Goal: Task Accomplishment & Management: Manage account settings

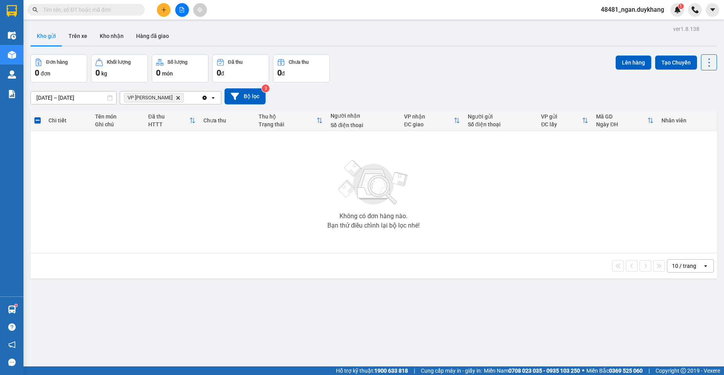
click at [164, 9] on icon "plus" at bounding box center [163, 9] width 0 height 4
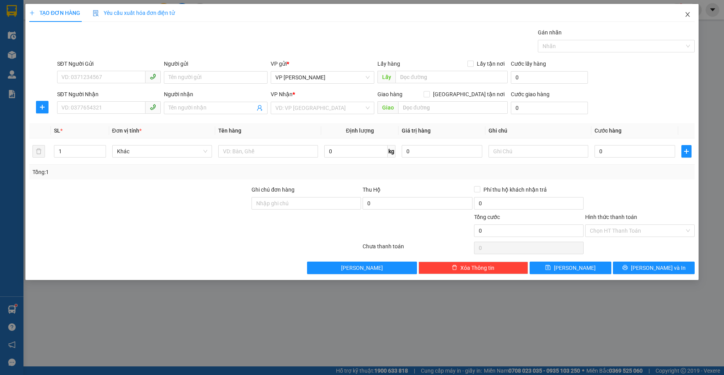
drag, startPoint x: 691, startPoint y: 15, endPoint x: 642, endPoint y: 5, distance: 49.5
click at [688, 14] on icon "close" at bounding box center [687, 14] width 6 height 6
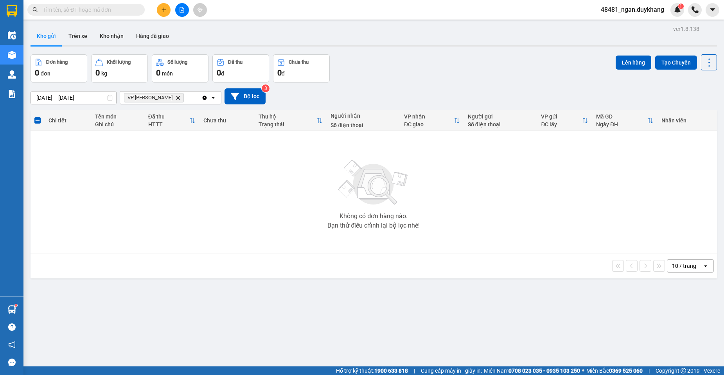
click at [109, 8] on input "text" at bounding box center [89, 9] width 92 height 9
paste input "0977378883"
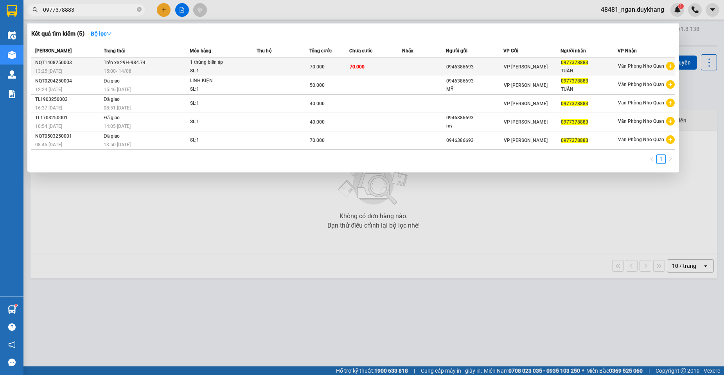
type input "0977378883"
click at [84, 63] on div "NQT1408250003" at bounding box center [68, 63] width 66 height 8
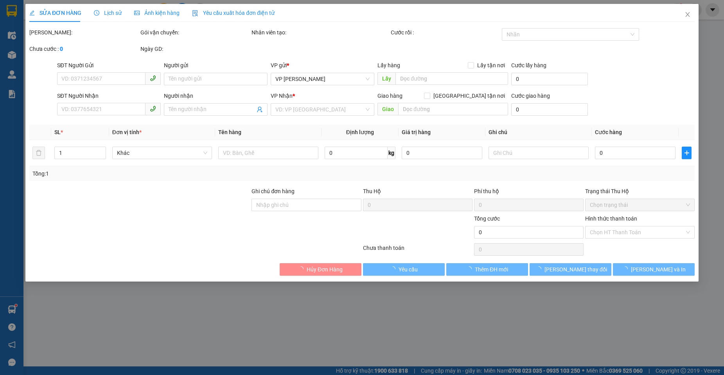
type input "0946386693"
type input "0977378883"
type input "TUÂN"
type input "70.000"
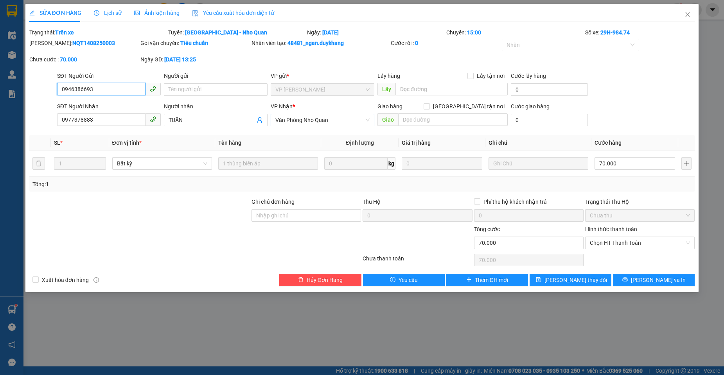
click at [315, 121] on span "Văn Phòng Nho Quan" at bounding box center [322, 120] width 94 height 12
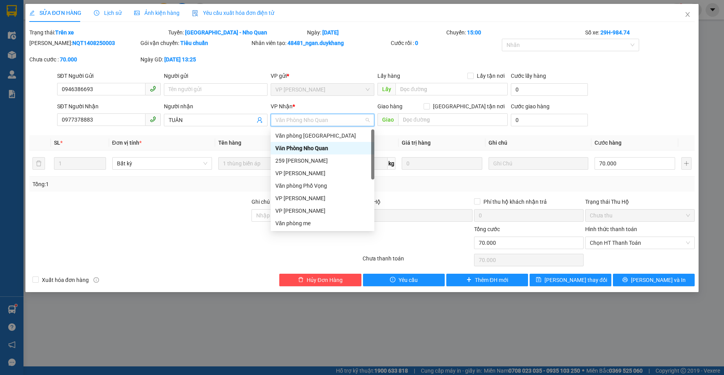
click at [317, 147] on div "Văn Phòng Nho Quan" at bounding box center [322, 148] width 94 height 9
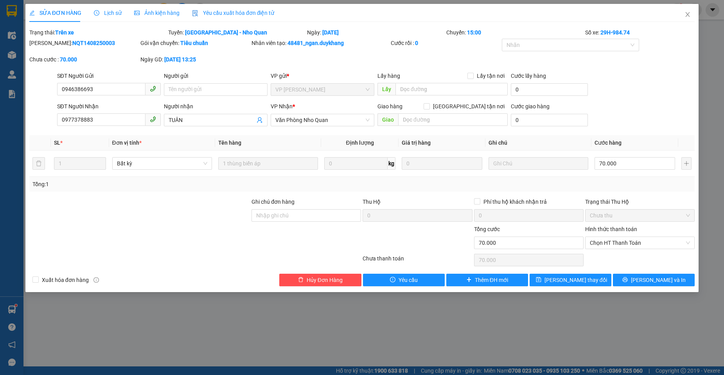
click at [276, 57] on div "Mã ĐH: NQT1408250003 Gói vận chuyển: Tiêu chuẩn Nhân viên tạo: 48481_ngan.duykh…" at bounding box center [362, 55] width 667 height 33
drag, startPoint x: 105, startPoint y: 92, endPoint x: 37, endPoint y: 89, distance: 68.1
click at [37, 89] on div "SĐT Người Gửi 0946386693 0946386693 Người gửi Tên người gửi VP gửi * VP [PERSON…" at bounding box center [362, 85] width 667 height 27
drag, startPoint x: 103, startPoint y: 122, endPoint x: 36, endPoint y: 121, distance: 66.5
click at [29, 121] on div "SĐT Người Nhận 0977378883 0977378883 Người nhận TUÂN VP Nhận * Văn Phòng Nho Qu…" at bounding box center [362, 115] width 667 height 27
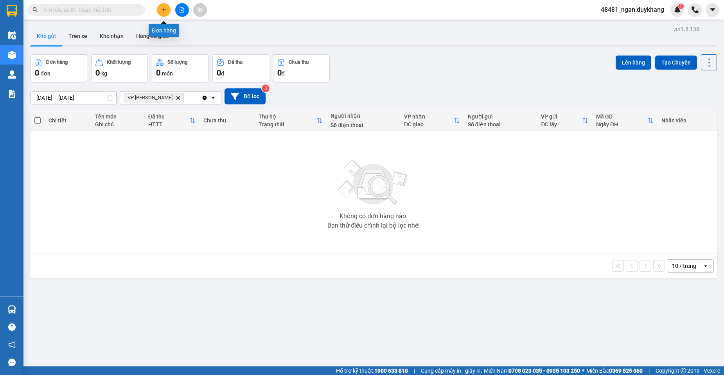
click at [163, 10] on icon "plus" at bounding box center [163, 9] width 5 height 5
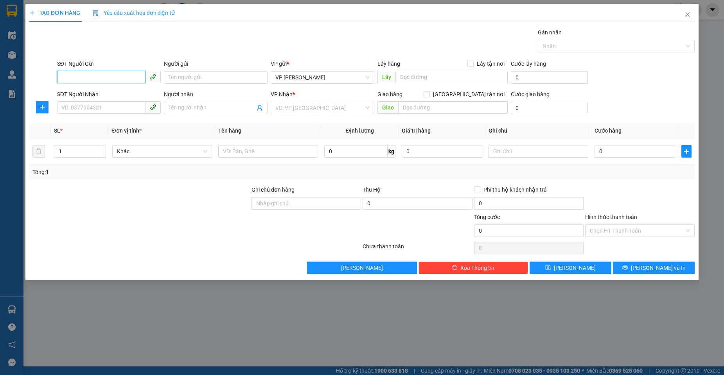
paste input "0946386693"
type input "0946386693"
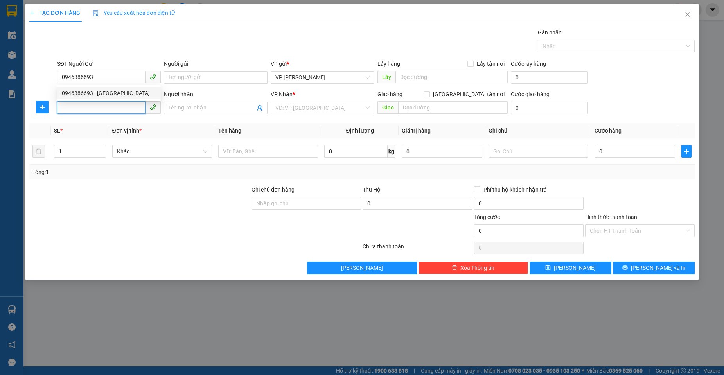
click at [117, 111] on input "SĐT Người Nhận" at bounding box center [101, 107] width 88 height 13
click at [99, 104] on input "SĐT Người Nhận" at bounding box center [101, 107] width 88 height 13
paste input "0977378883"
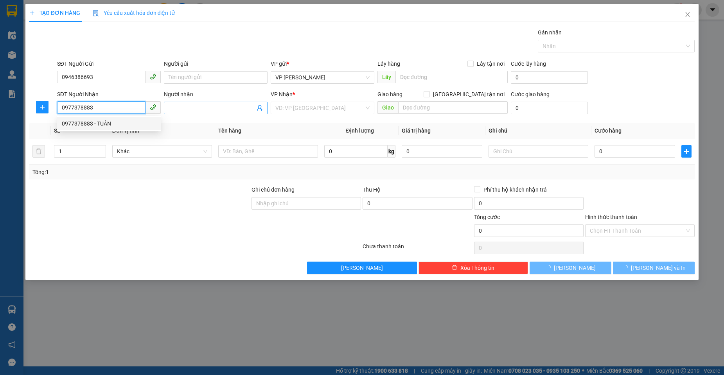
type input "0977378883"
click at [205, 107] on input "Người nhận" at bounding box center [212, 108] width 86 height 9
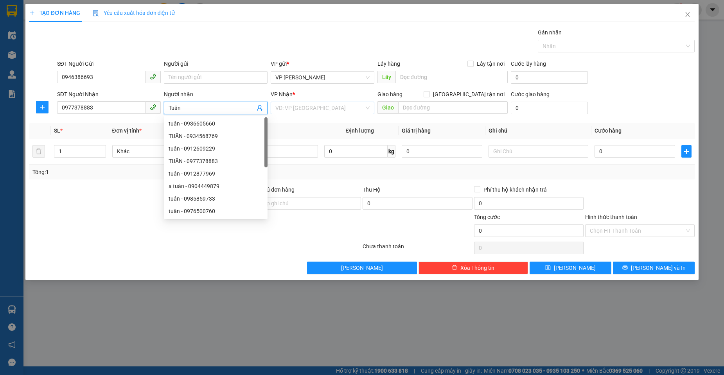
type input "Tuân"
click at [314, 106] on input "search" at bounding box center [319, 108] width 89 height 12
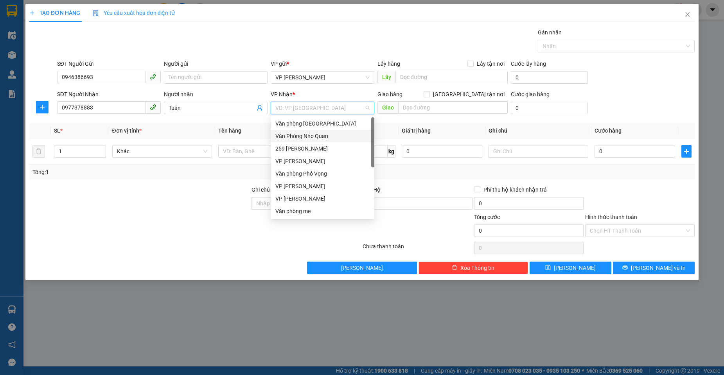
click at [331, 139] on div "Văn Phòng Nho Quan" at bounding box center [322, 136] width 94 height 9
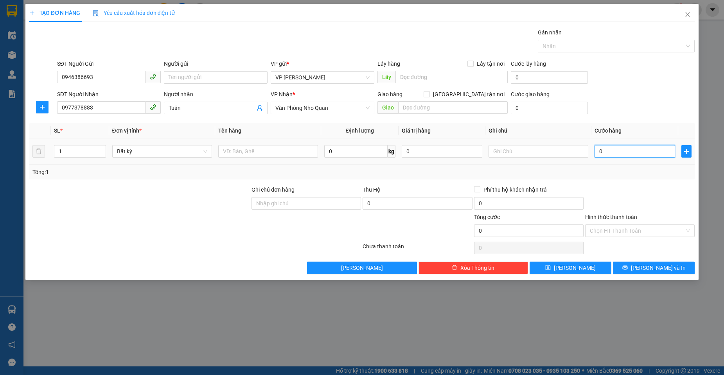
click at [626, 155] on input "0" at bounding box center [634, 151] width 81 height 13
type input "7"
type input "70"
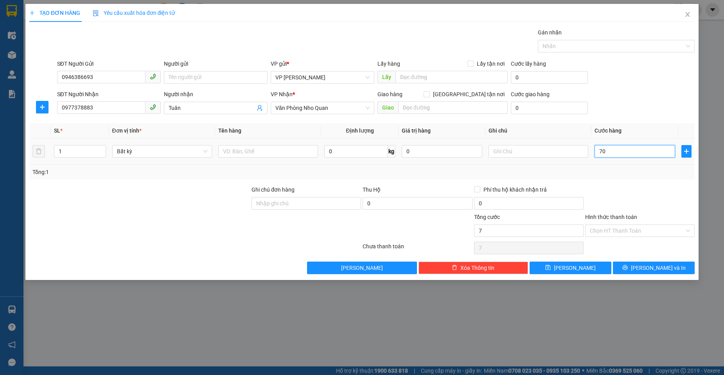
type input "70"
type input "700"
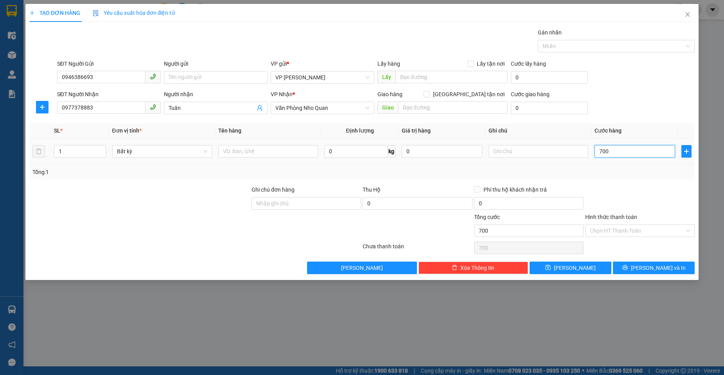
type input "7.000"
type input "70.000"
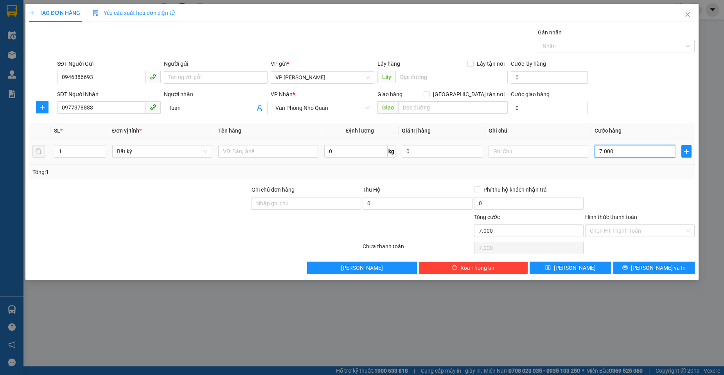
type input "70.000"
click at [594, 271] on button "[PERSON_NAME]" at bounding box center [570, 268] width 82 height 13
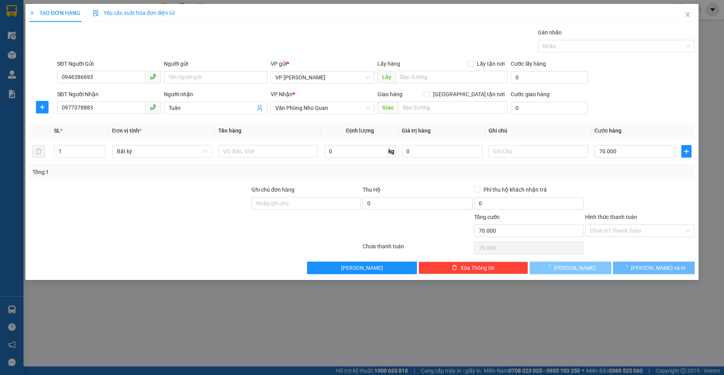
type input "0"
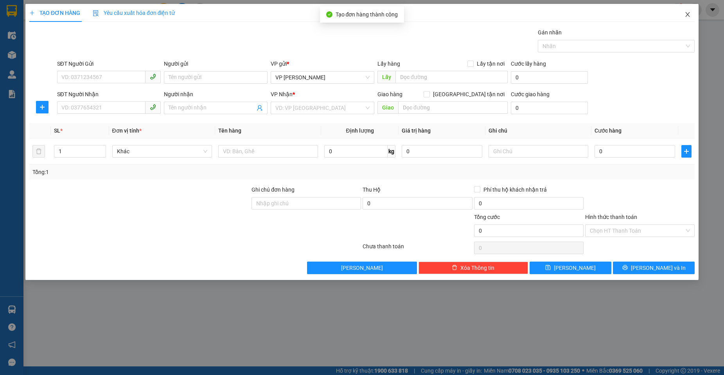
click at [687, 15] on icon "close" at bounding box center [687, 14] width 4 height 5
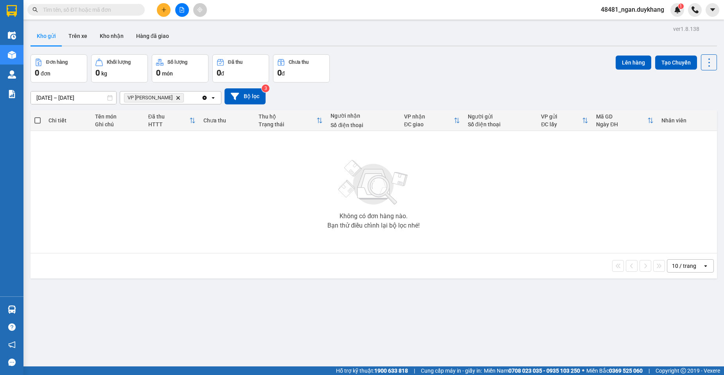
click at [176, 98] on icon "Delete" at bounding box center [178, 97] width 5 height 5
click at [240, 99] on button "Bộ lọc" at bounding box center [244, 96] width 41 height 16
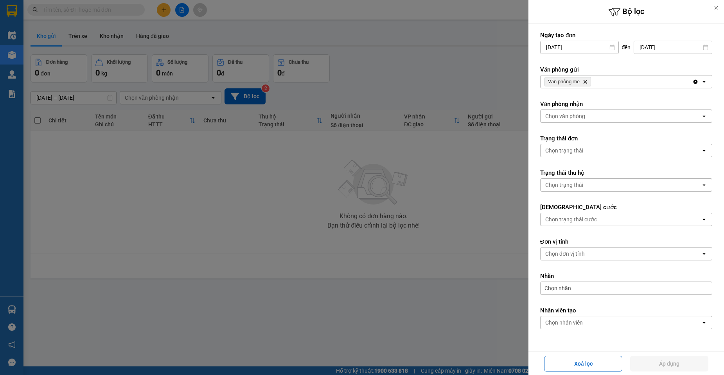
click at [573, 118] on div "Chọn văn phòng" at bounding box center [565, 116] width 40 height 8
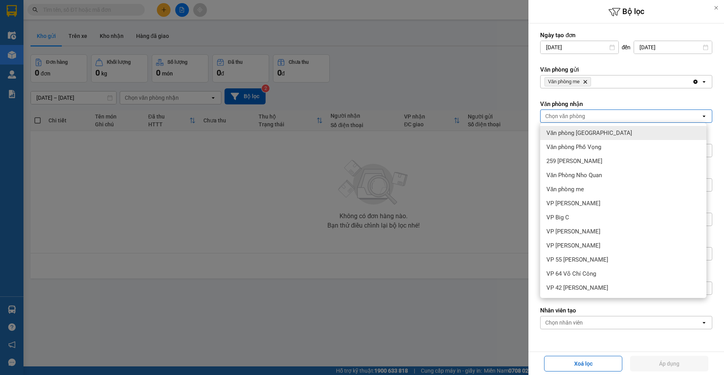
click at [587, 80] on icon "Delete" at bounding box center [585, 81] width 5 height 5
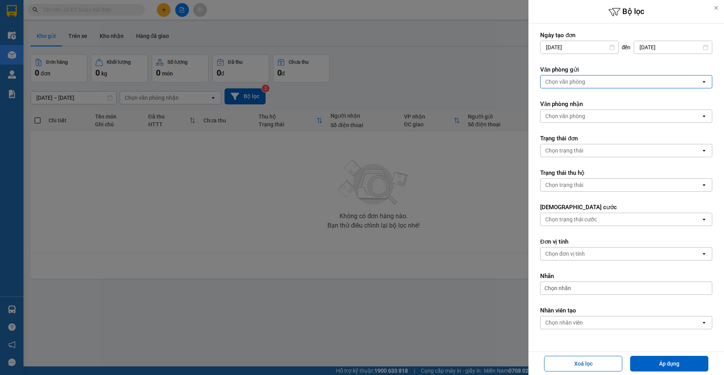
click at [581, 82] on div "Chọn văn phòng" at bounding box center [565, 82] width 40 height 8
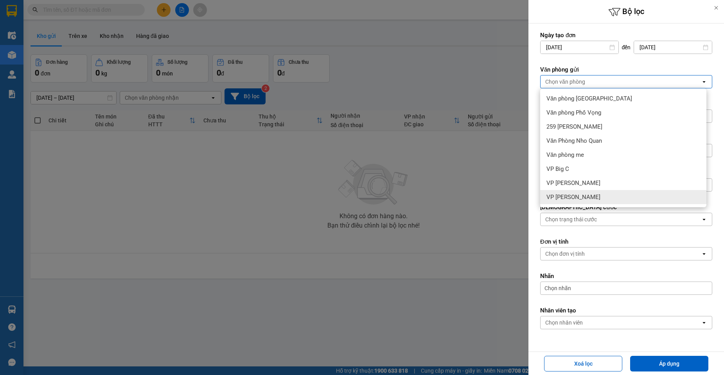
click at [587, 193] on div "VP [PERSON_NAME]" at bounding box center [623, 197] width 166 height 14
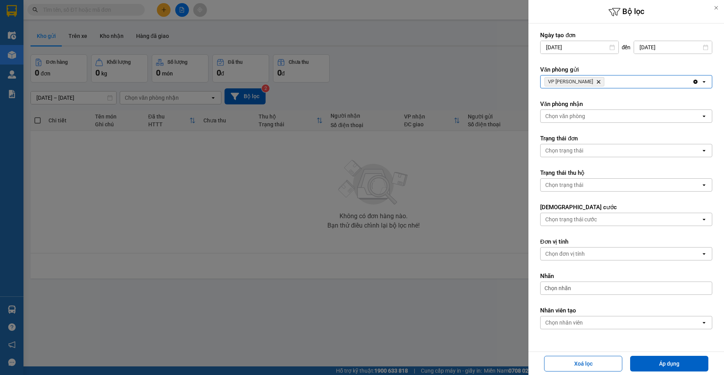
click at [570, 120] on div "Chọn văn phòng" at bounding box center [565, 116] width 40 height 8
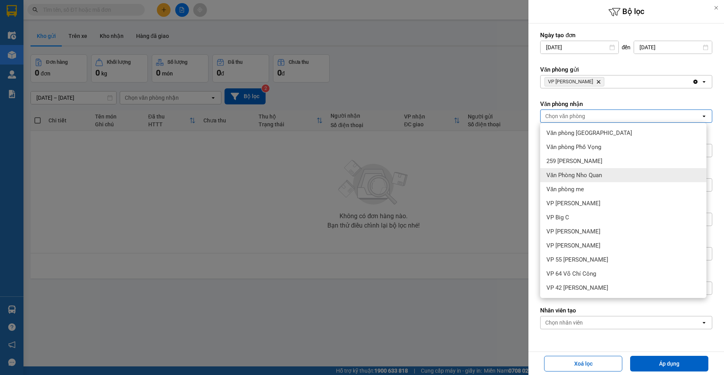
click at [581, 174] on span "Văn Phòng Nho Quan" at bounding box center [574, 175] width 56 height 8
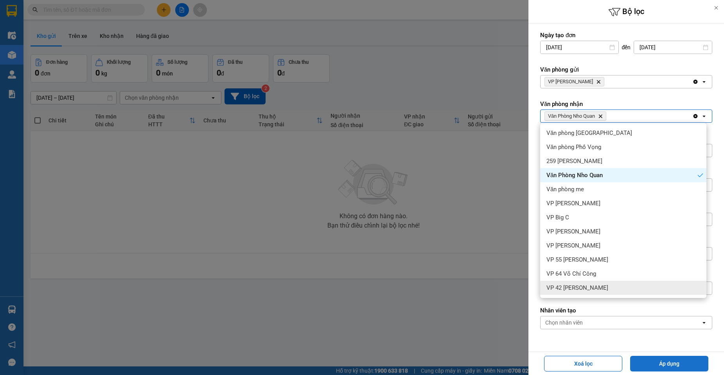
click at [683, 361] on button "Áp dụng" at bounding box center [669, 364] width 78 height 16
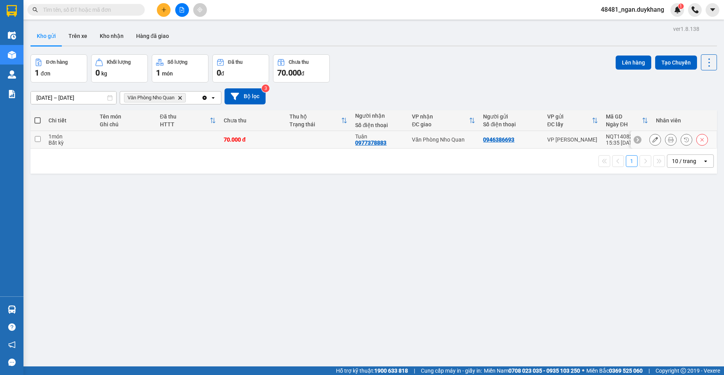
click at [279, 138] on div "70.000 đ" at bounding box center [253, 139] width 58 height 6
checkbox input "true"
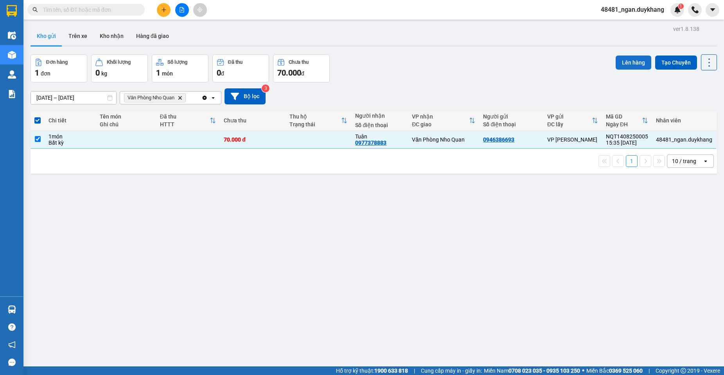
click at [636, 63] on button "Lên hàng" at bounding box center [633, 63] width 36 height 14
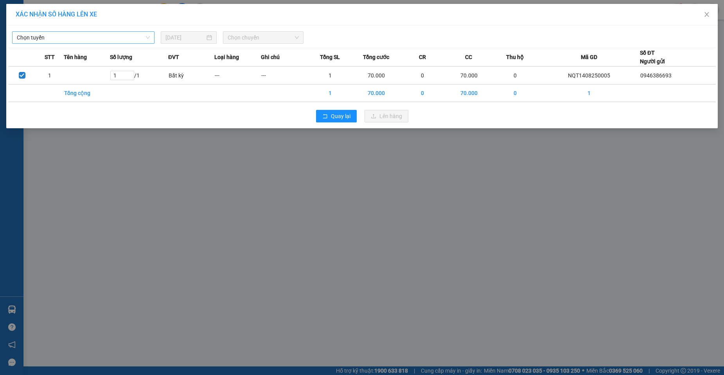
click at [114, 36] on span "Chọn tuyến" at bounding box center [83, 38] width 133 height 12
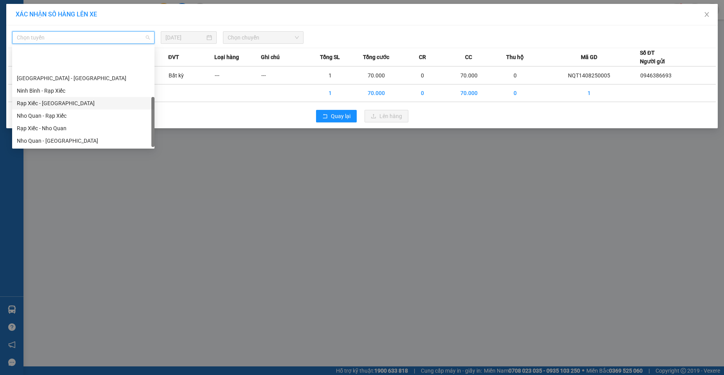
scroll to position [38, 0]
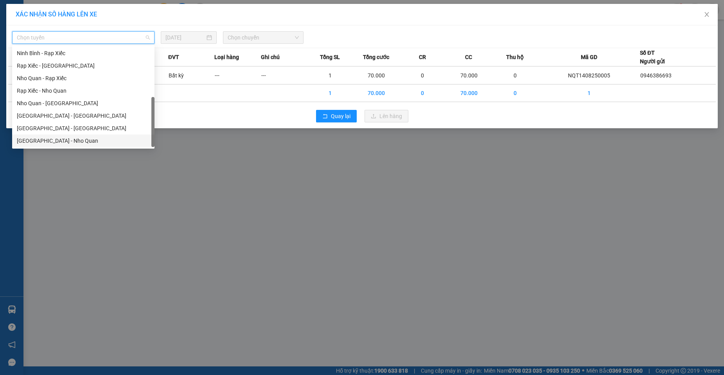
click at [55, 140] on div "[GEOGRAPHIC_DATA] - Nho Quan" at bounding box center [83, 140] width 133 height 9
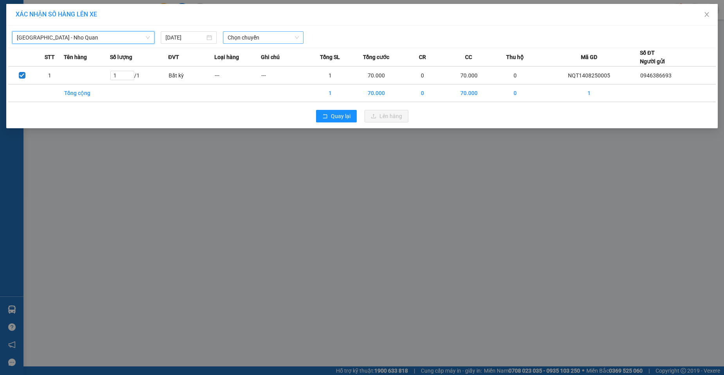
click at [254, 41] on span "Chọn chuyến" at bounding box center [263, 38] width 71 height 12
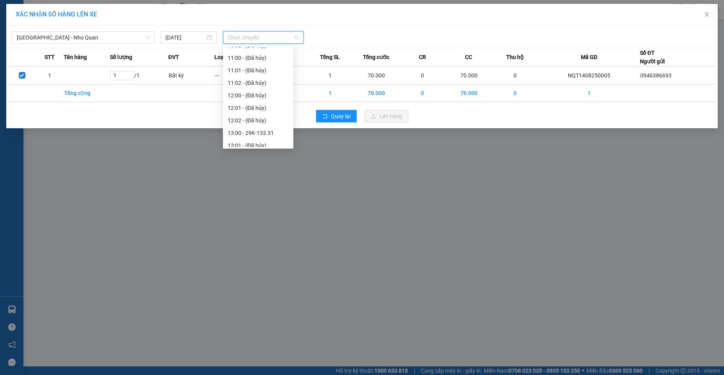
scroll to position [274, 0]
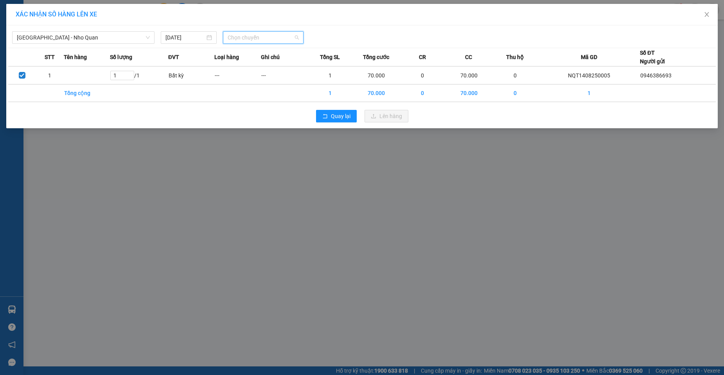
click at [246, 41] on span "Chọn chuyến" at bounding box center [263, 38] width 71 height 12
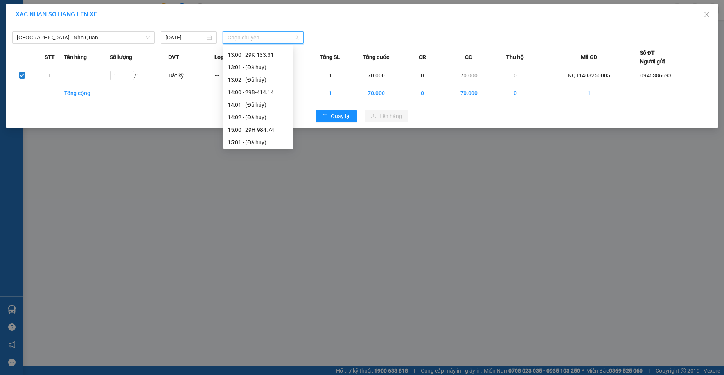
scroll to position [313, 0]
click at [265, 129] on div "16:00 - 29B-413.84" at bounding box center [258, 128] width 61 height 9
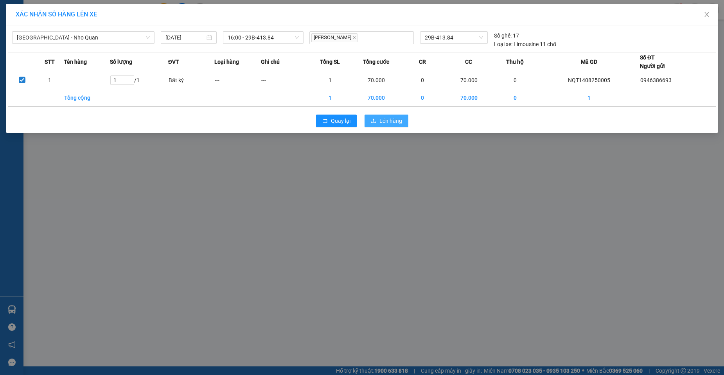
click at [395, 123] on span "Lên hàng" at bounding box center [390, 121] width 23 height 9
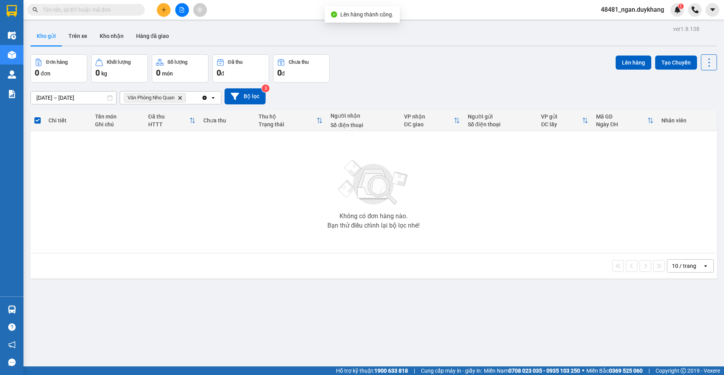
click at [128, 11] on input "text" at bounding box center [89, 9] width 92 height 9
paste input "0977378883"
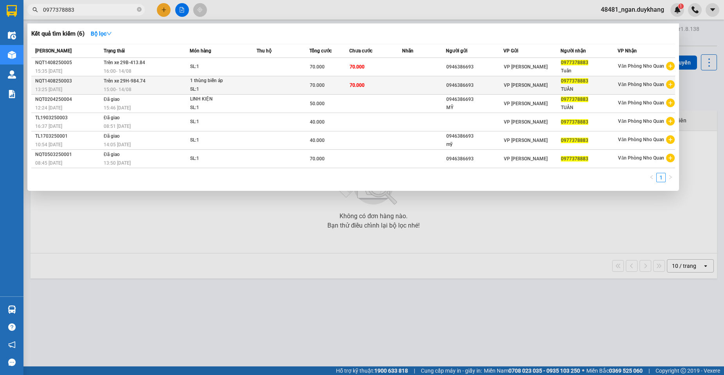
type input "0977378883"
click at [133, 86] on div "15:00 - 14/08" at bounding box center [147, 89] width 86 height 9
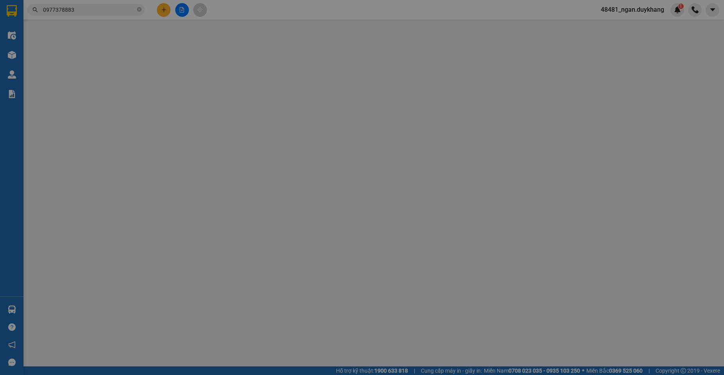
type input "0946386693"
type input "0977378883"
type input "TUÂN"
type input "70.000"
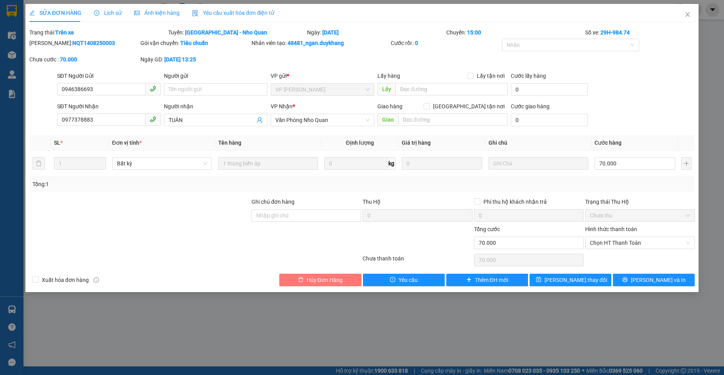
click at [333, 280] on span "Hủy Đơn Hàng" at bounding box center [325, 280] width 36 height 9
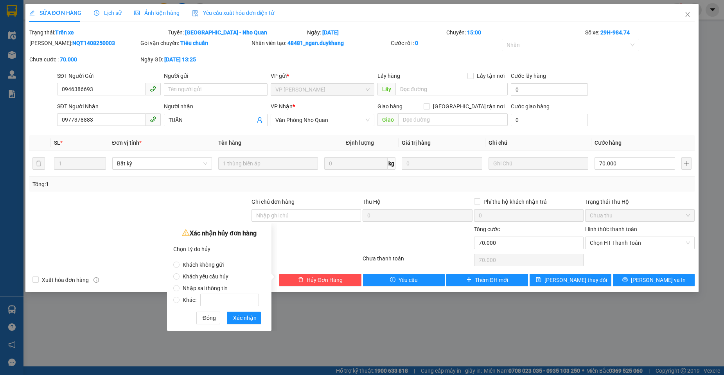
click at [210, 287] on span "Nhập sai thông tin" at bounding box center [204, 288] width 51 height 6
click at [196, 291] on label "Khác:" at bounding box center [217, 296] width 89 height 12
click at [179, 297] on input "Khác:" at bounding box center [176, 300] width 6 height 6
radio input "true"
click at [188, 288] on span "Nhập sai thông tin" at bounding box center [204, 288] width 51 height 6
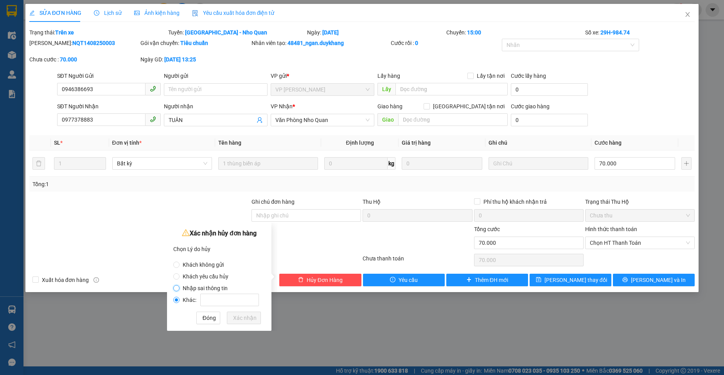
click at [179, 288] on input "Nhập sai thông tin" at bounding box center [176, 288] width 6 height 6
radio input "true"
radio input "false"
click at [244, 318] on span "Xác nhận" at bounding box center [244, 318] width 23 height 9
